Goal: Transaction & Acquisition: Purchase product/service

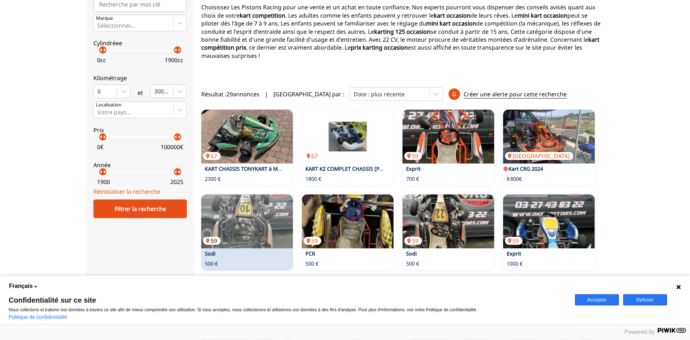
scroll to position [147, 0]
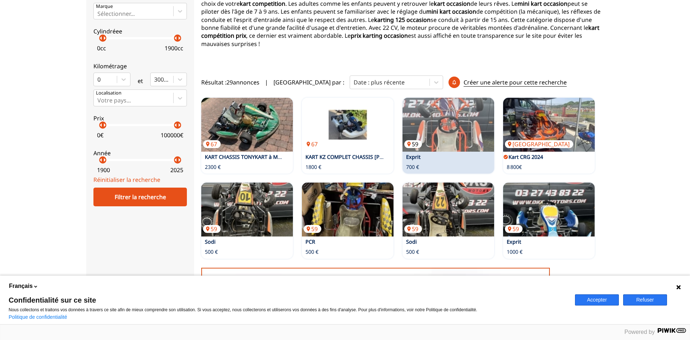
click at [469, 124] on img at bounding box center [448, 125] width 92 height 54
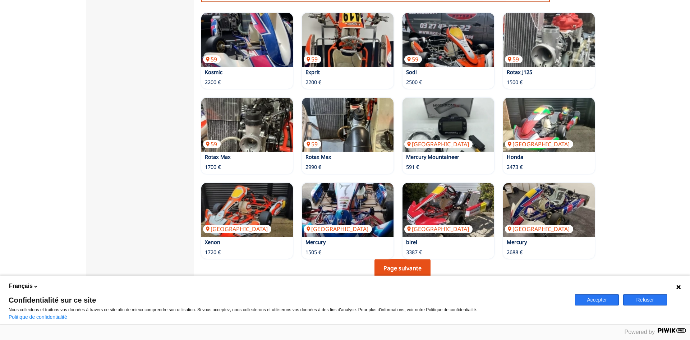
scroll to position [476, 0]
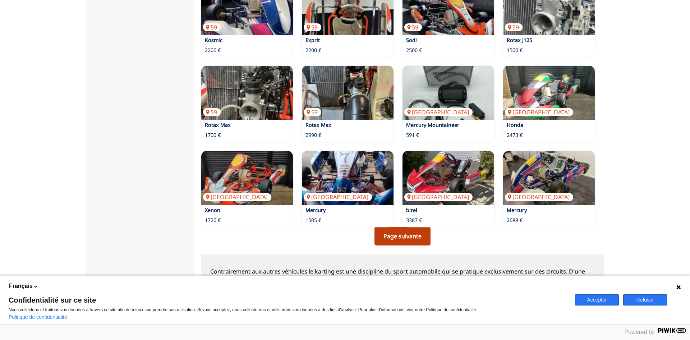
click at [404, 228] on link "Page suivante" at bounding box center [402, 236] width 56 height 19
